Goal: Information Seeking & Learning: Learn about a topic

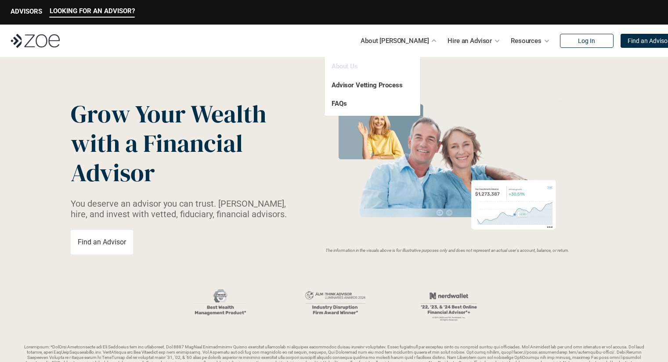
click at [346, 68] on link "About Us" at bounding box center [345, 66] width 26 height 8
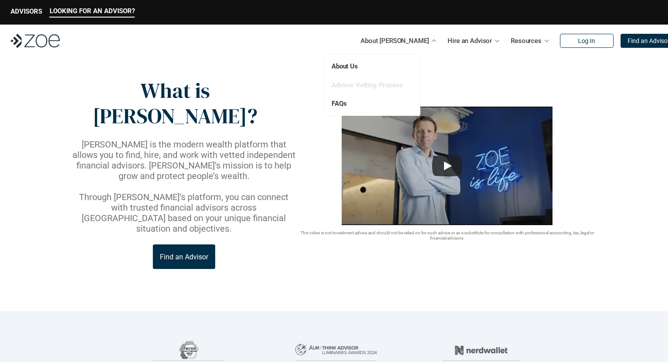
click at [354, 83] on link "Advisor Vetting Process" at bounding box center [367, 85] width 71 height 8
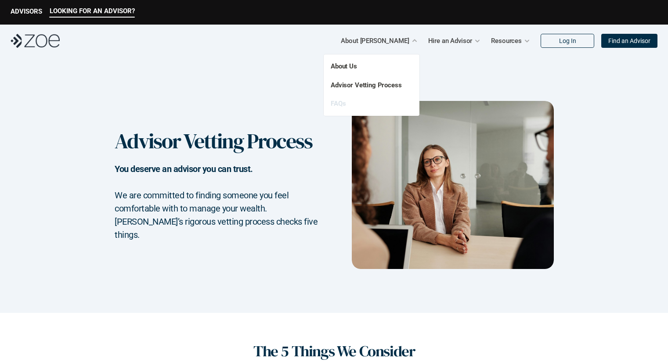
click at [344, 102] on link "FAQs" at bounding box center [338, 104] width 15 height 8
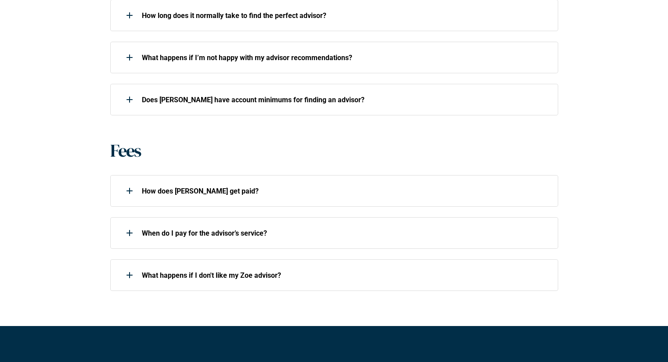
scroll to position [553, 0]
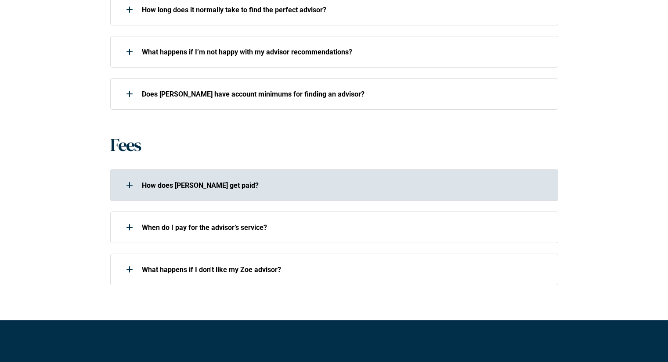
click at [202, 180] on div "How does [PERSON_NAME] get paid?" at bounding box center [328, 186] width 437 height 18
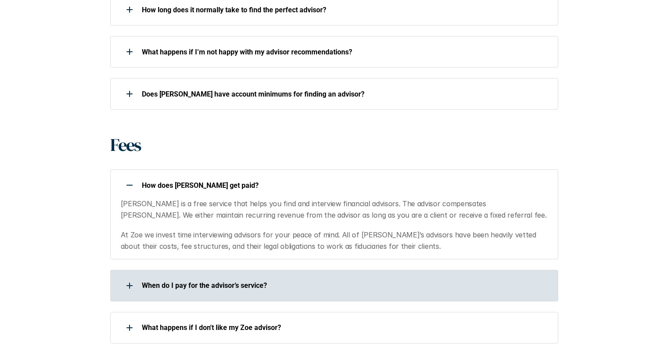
click at [331, 281] on div "When do I pay for the advisor’s service?" at bounding box center [328, 286] width 437 height 18
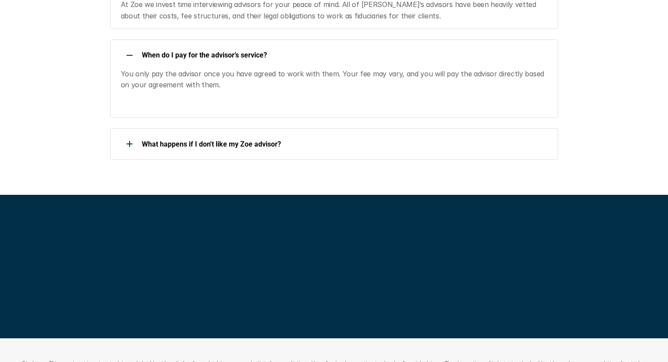
scroll to position [786, 0]
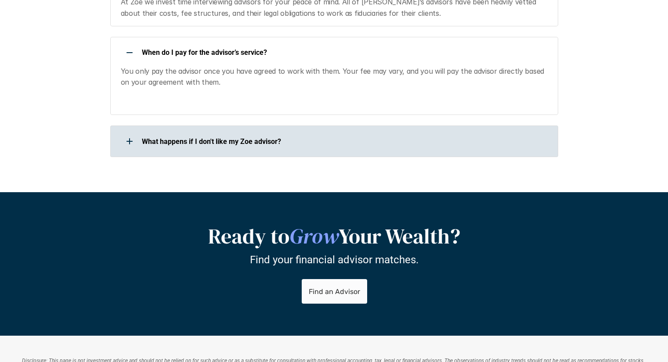
click at [223, 136] on div "What happens if I don't like my Zoe advisor?" at bounding box center [328, 142] width 437 height 18
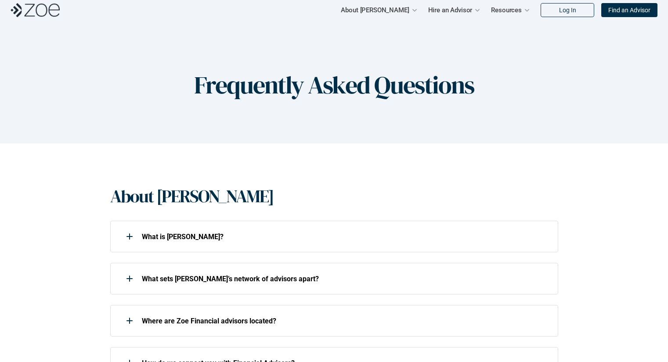
scroll to position [0, 0]
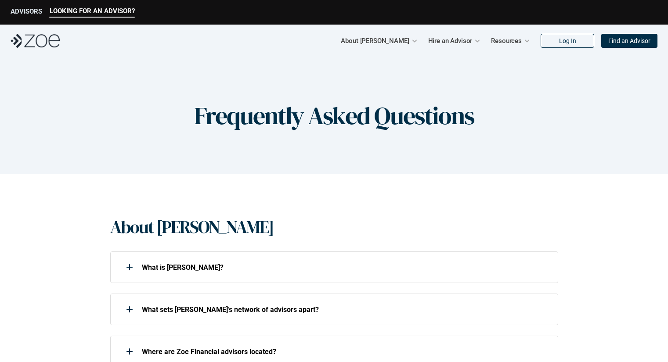
click at [26, 12] on p "ADVISORS" at bounding box center [27, 11] width 32 height 8
